Goal: Transaction & Acquisition: Purchase product/service

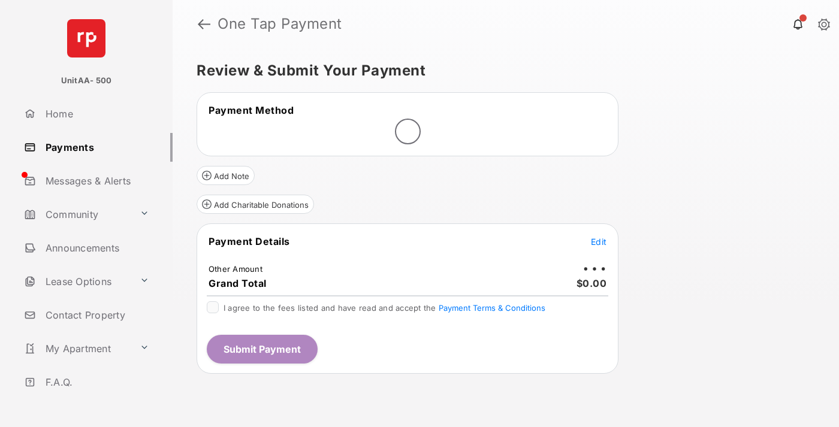
click at [599, 242] on span "Edit" at bounding box center [599, 242] width 16 height 10
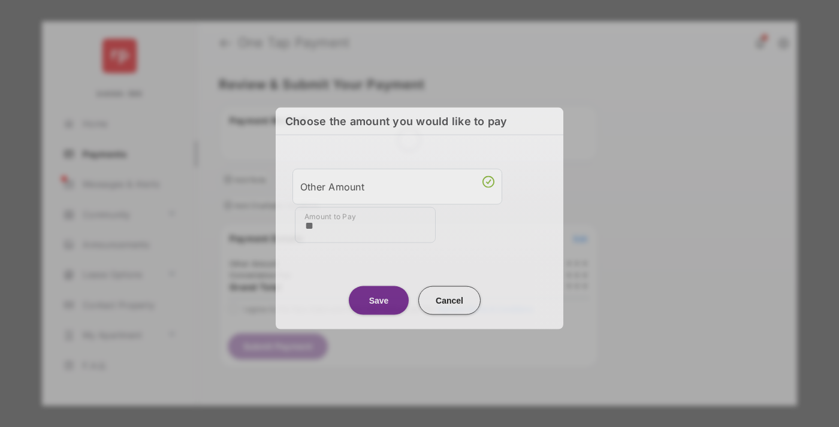
type input "**"
click at [379, 297] on button "Save" at bounding box center [379, 300] width 60 height 29
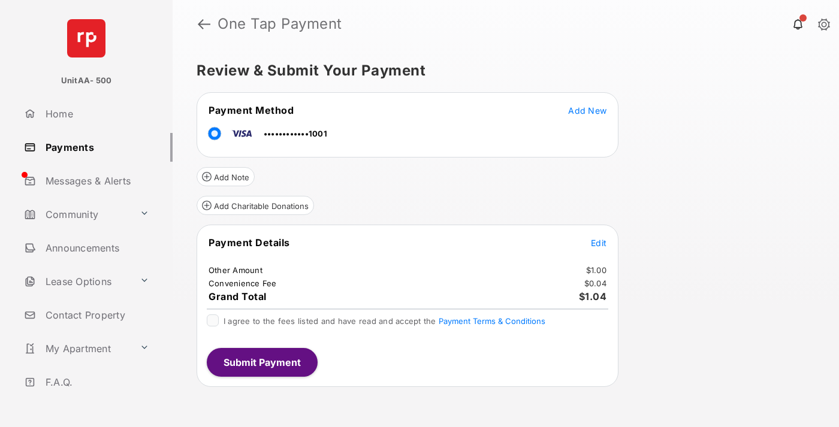
click at [599, 243] on span "Edit" at bounding box center [599, 243] width 16 height 10
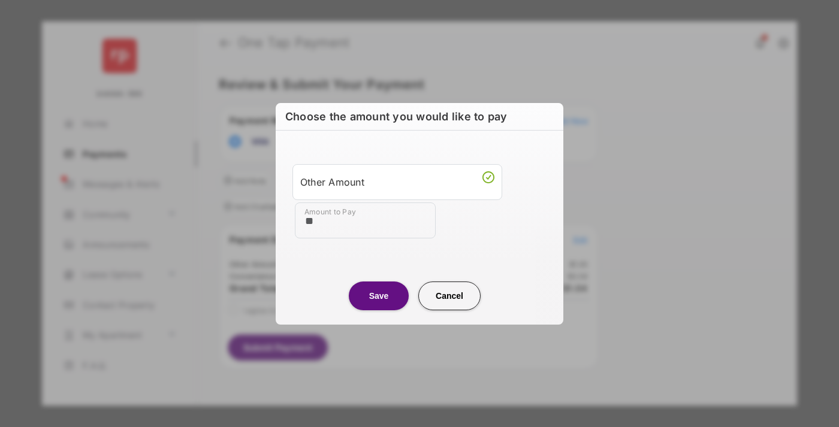
click at [379, 295] on button "Save" at bounding box center [379, 296] width 60 height 29
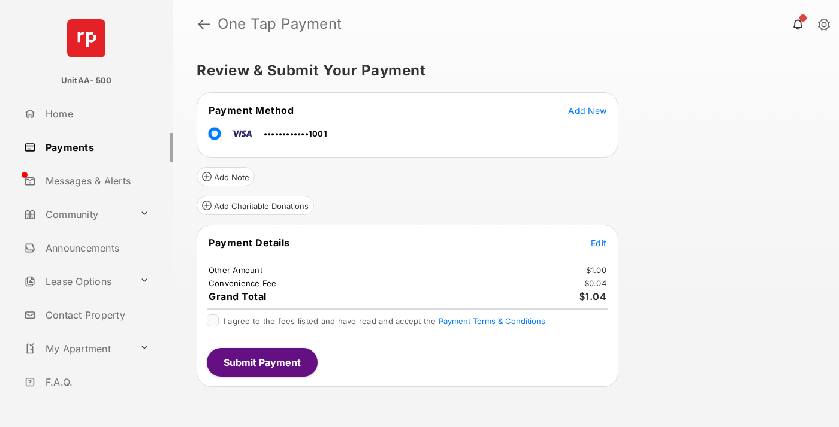
click at [261, 362] on button "Submit Payment" at bounding box center [262, 362] width 111 height 29
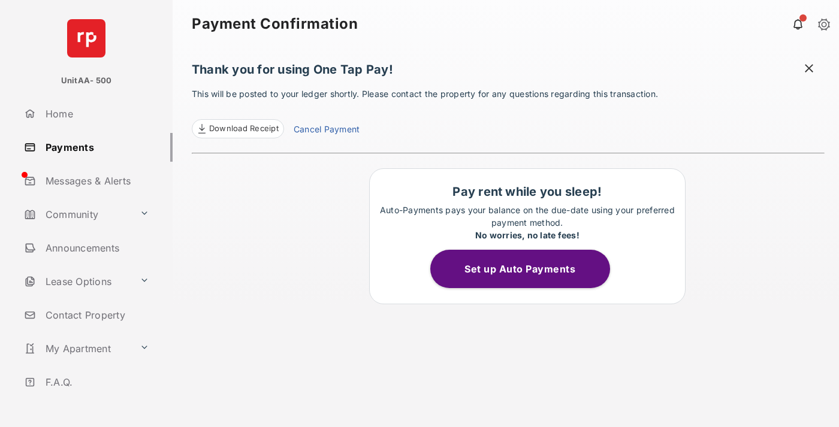
click at [93, 147] on link "Payments" at bounding box center [95, 147] width 153 height 29
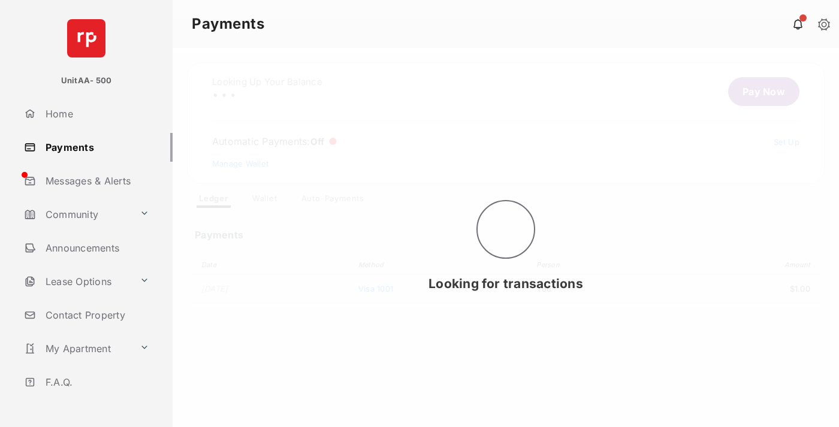
click at [759, 92] on link "Pay Now" at bounding box center [763, 91] width 71 height 29
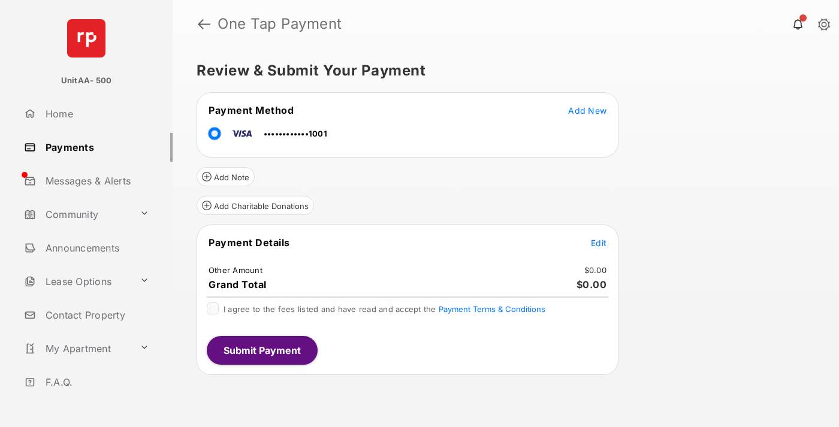
click at [599, 243] on span "Edit" at bounding box center [599, 243] width 16 height 10
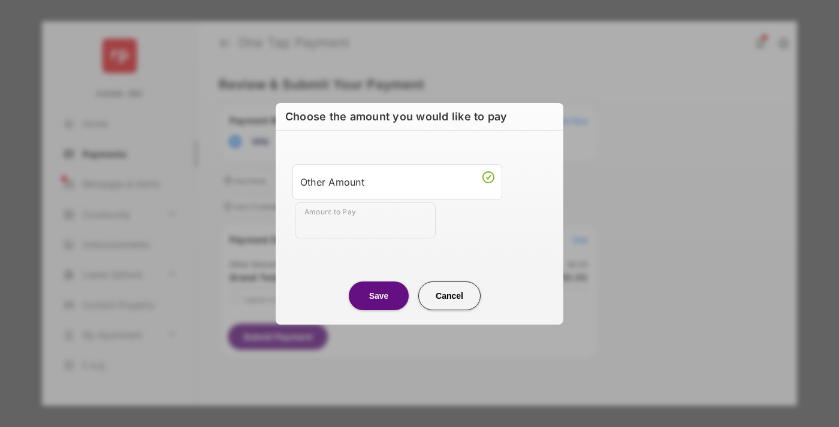
click at [397, 182] on div "Other Amount" at bounding box center [397, 182] width 194 height 20
type input "**"
click at [379, 295] on button "Save" at bounding box center [379, 296] width 60 height 29
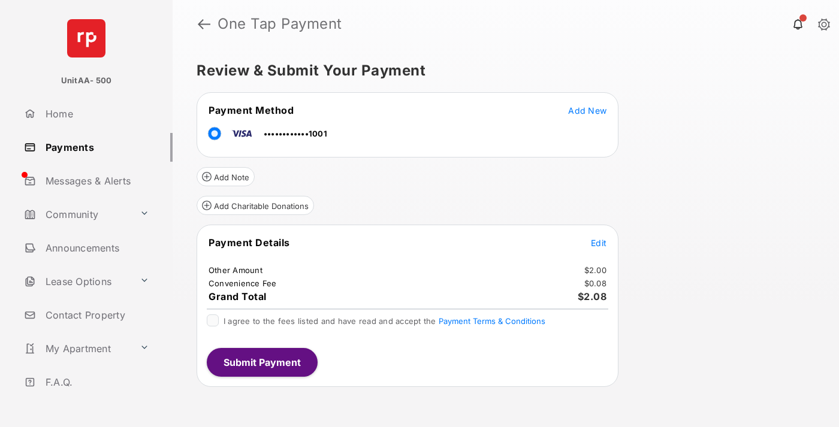
click at [261, 362] on button "Submit Payment" at bounding box center [262, 362] width 111 height 29
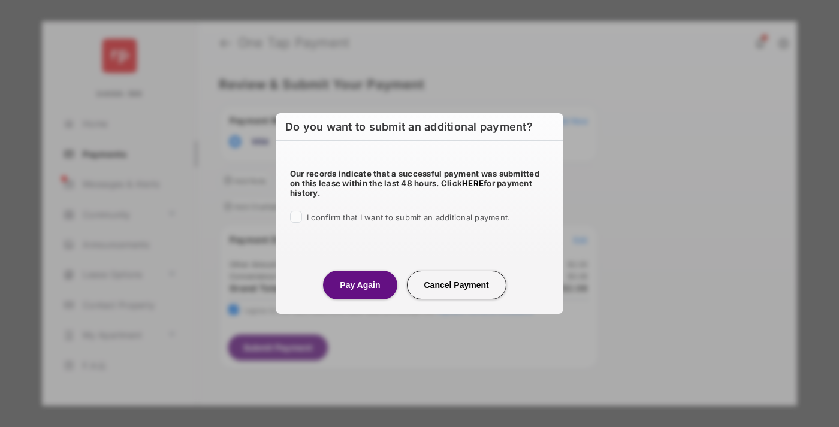
click at [360, 285] on button "Pay Again" at bounding box center [360, 285] width 74 height 29
